Goal: Task Accomplishment & Management: Manage account settings

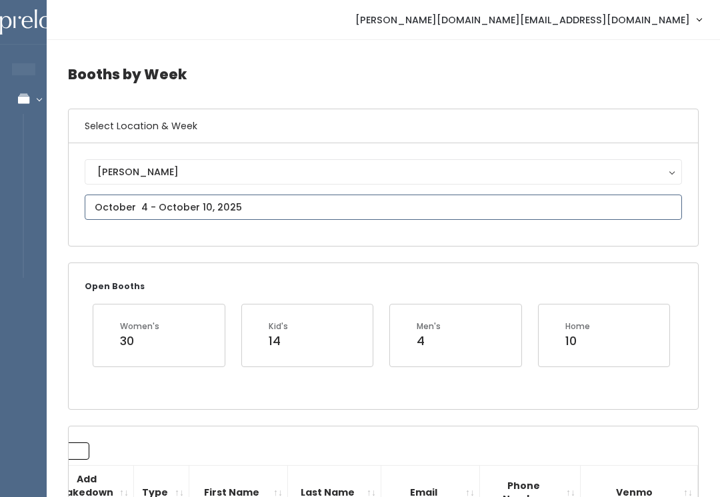
click at [271, 203] on input "text" at bounding box center [384, 207] width 598 height 25
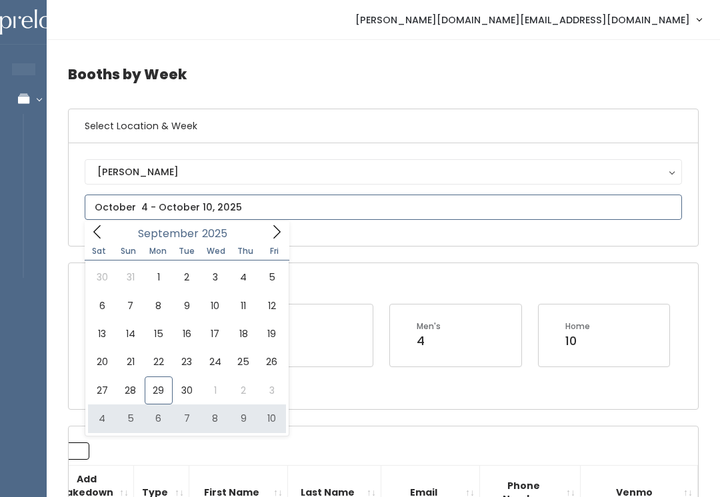
type input "October 4 to October 10"
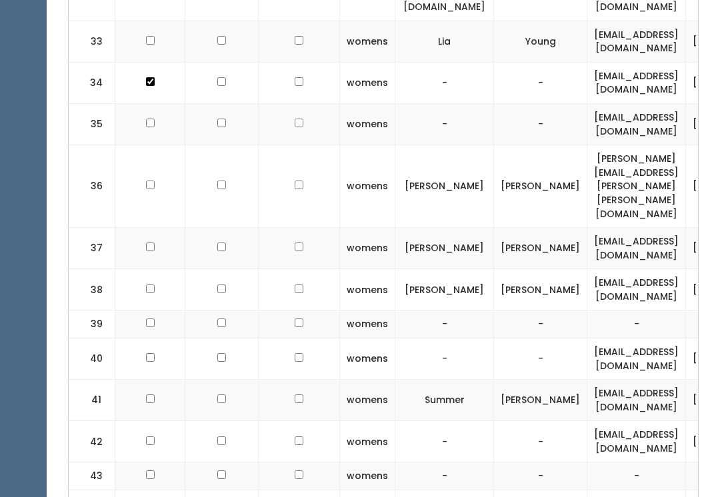
scroll to position [1552, 0]
click at [152, 181] on input "checkbox" at bounding box center [150, 185] width 9 height 9
checkbox input "true"
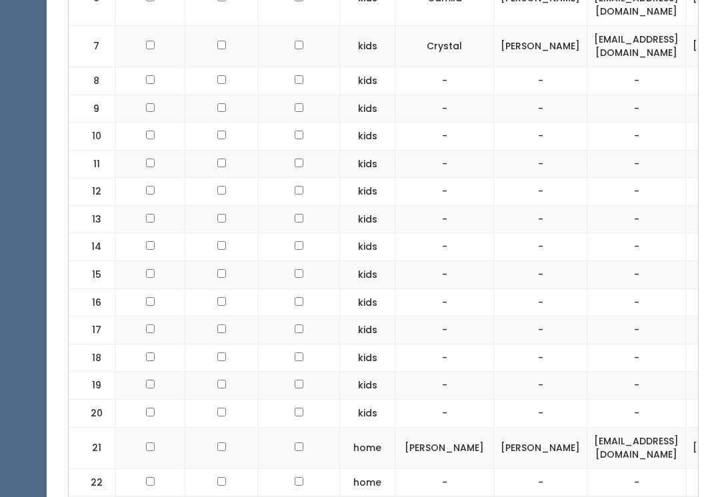
scroll to position [759, 0]
click at [155, 427] on td at bounding box center [150, 447] width 70 height 41
click at [152, 442] on input "checkbox" at bounding box center [150, 446] width 9 height 9
checkbox input "true"
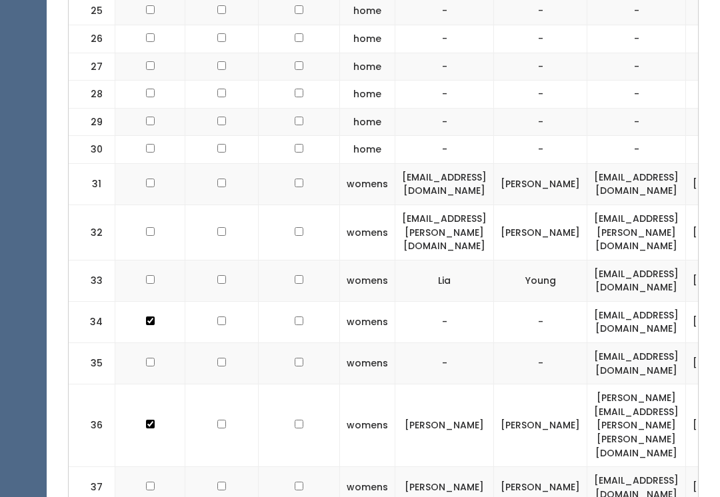
scroll to position [1314, 0]
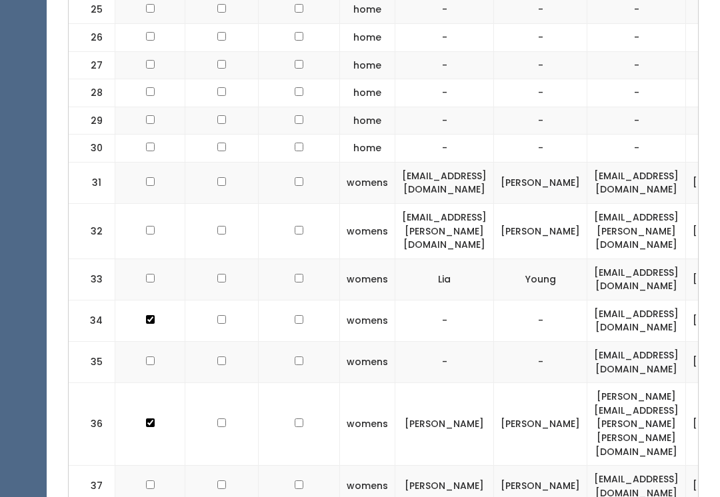
checkbox input "true"
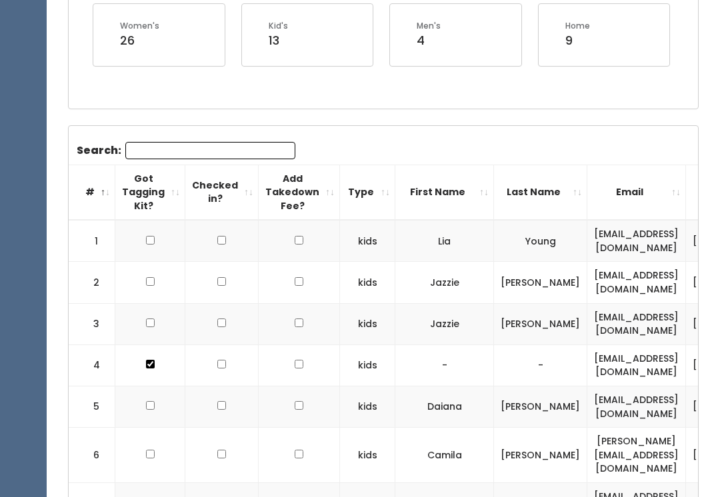
scroll to position [301, 0]
